Goal: Information Seeking & Learning: Learn about a topic

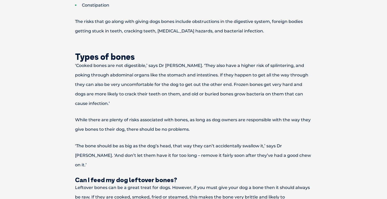
scroll to position [430, 0]
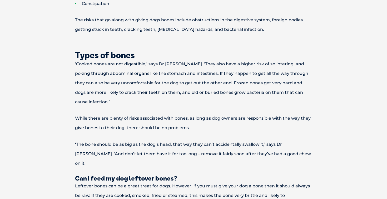
click at [220, 83] on p "‘Cooked bones are not digestible,’ says Dr [PERSON_NAME]. ‘They also have a hig…" at bounding box center [194, 82] width 274 height 47
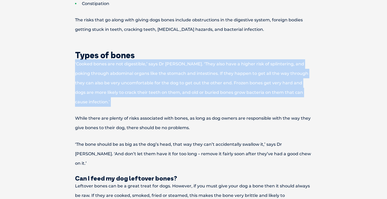
click at [220, 83] on p "‘Cooked bones are not digestible,’ says Dr [PERSON_NAME]. ‘They also have a hig…" at bounding box center [194, 82] width 274 height 47
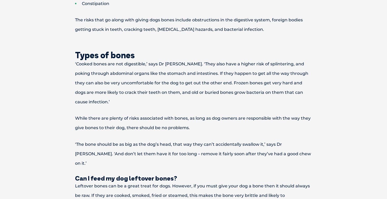
click at [220, 113] on p "While there are plenty of risks associated with bones, as long as dog owners ar…" at bounding box center [194, 122] width 274 height 19
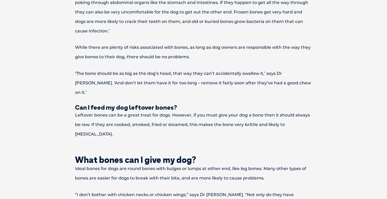
scroll to position [502, 0]
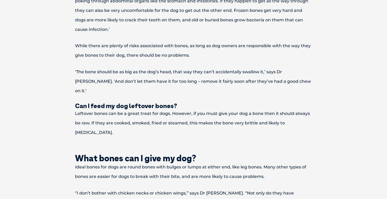
click at [219, 119] on div "Are bones safe treats for dogs? While many consider dogs and bones an inseparab…" at bounding box center [193, 64] width 284 height 814
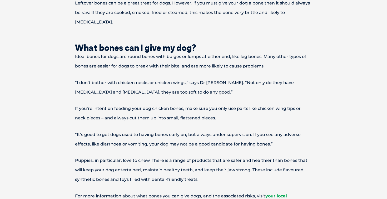
scroll to position [613, 0]
click at [235, 77] on p "“I don’t bother with chicken necks or chicken wings,” says Dr [PERSON_NAME]. “N…" at bounding box center [194, 86] width 274 height 19
click at [227, 77] on p "“I don’t bother with chicken necks or chicken wings,” says Dr [PERSON_NAME]. “N…" at bounding box center [194, 86] width 274 height 19
click at [221, 77] on p "“I don’t bother with chicken necks or chicken wings,” says Dr [PERSON_NAME]. “N…" at bounding box center [194, 86] width 274 height 19
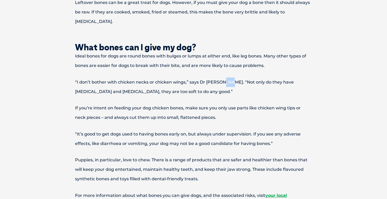
click at [221, 77] on p "“I don’t bother with chicken necks or chicken wings,” says Dr [PERSON_NAME]. “N…" at bounding box center [194, 86] width 274 height 19
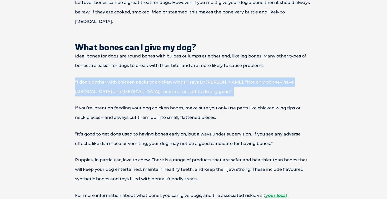
click at [221, 77] on p "“I don’t bother with chicken necks or chicken wings,” says Dr [PERSON_NAME]. “N…" at bounding box center [194, 86] width 274 height 19
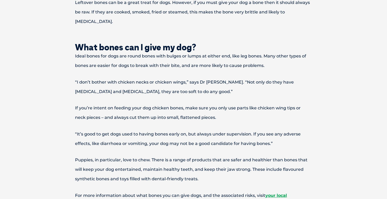
click at [227, 77] on p "“I don’t bother with chicken necks or chicken wings,” says Dr [PERSON_NAME]. “N…" at bounding box center [194, 86] width 274 height 19
click at [145, 77] on p "“I don’t bother with chicken necks or chicken wings,” says Dr [PERSON_NAME]. “N…" at bounding box center [194, 86] width 274 height 19
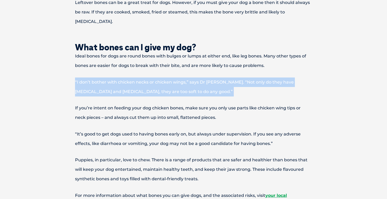
click at [145, 77] on p "“I don’t bother with chicken necks or chicken wings,” says Dr [PERSON_NAME]. “N…" at bounding box center [194, 86] width 274 height 19
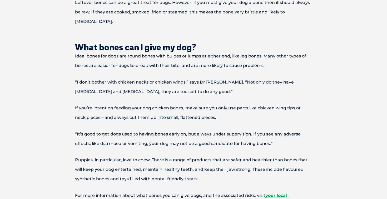
click at [246, 51] on p "Ideal bones for dogs are round bones with bulges or lumps at either end, like l…" at bounding box center [194, 60] width 274 height 19
click at [271, 51] on p "Ideal bones for dogs are round bones with bulges or lumps at either end, like l…" at bounding box center [194, 60] width 274 height 19
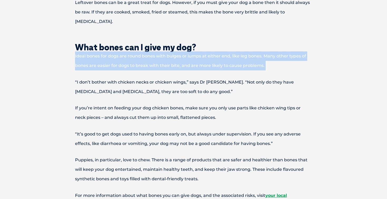
click at [271, 51] on p "Ideal bones for dogs are round bones with bulges or lumps at either end, like l…" at bounding box center [194, 60] width 274 height 19
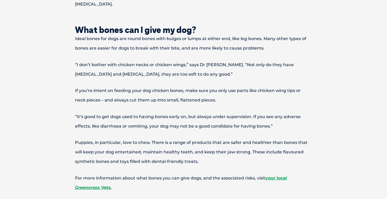
scroll to position [631, 0]
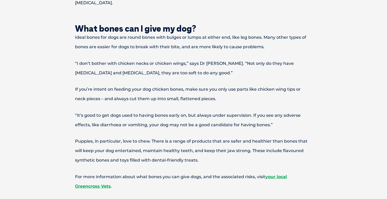
click at [264, 84] on p "If you’re intent on feeding your dog chicken bones, make sure you only use part…" at bounding box center [194, 93] width 274 height 19
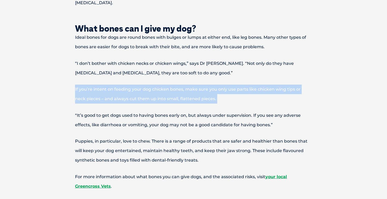
click at [264, 84] on p "If you’re intent on feeding your dog chicken bones, make sure you only use part…" at bounding box center [194, 93] width 274 height 19
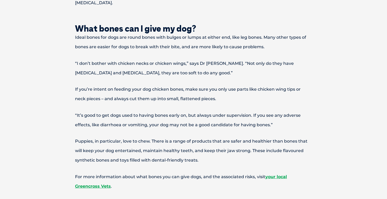
click at [265, 84] on p "If you’re intent on feeding your dog chicken bones, make sure you only use part…" at bounding box center [194, 93] width 274 height 19
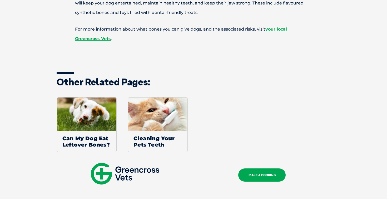
scroll to position [784, 0]
